Goal: Go to known website: Access a specific website the user already knows

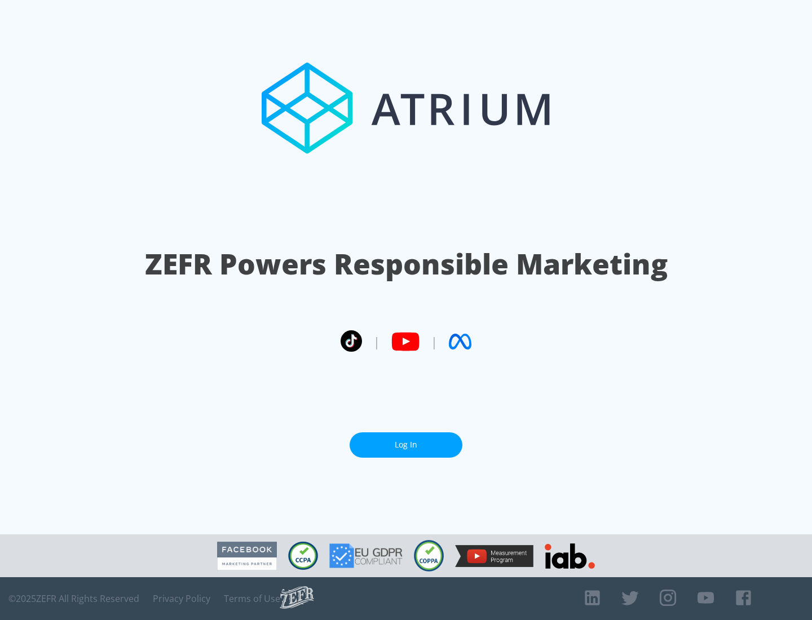
click at [406, 445] on link "Log In" at bounding box center [406, 444] width 113 height 25
